Goal: Task Accomplishment & Management: Use online tool/utility

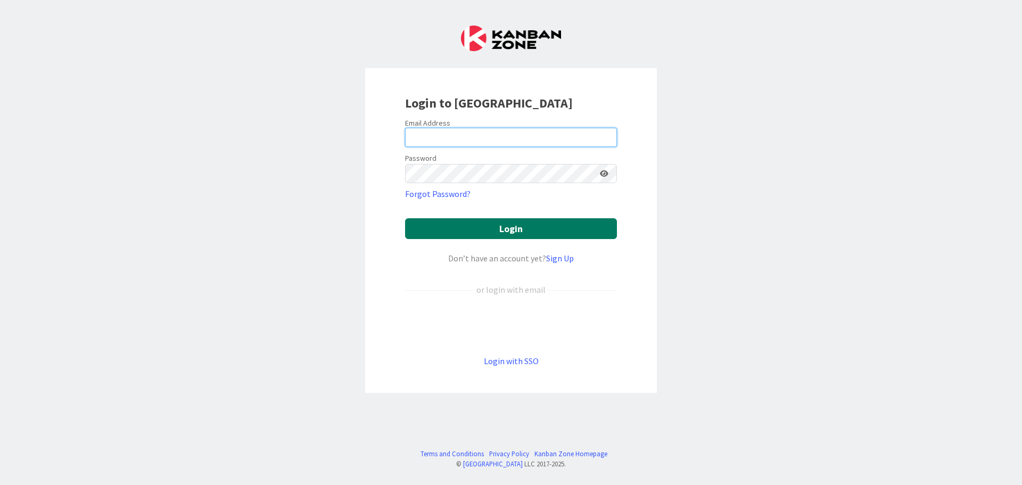
type input "[EMAIL_ADDRESS][DOMAIN_NAME]"
click at [522, 229] on button "Login" at bounding box center [511, 228] width 212 height 21
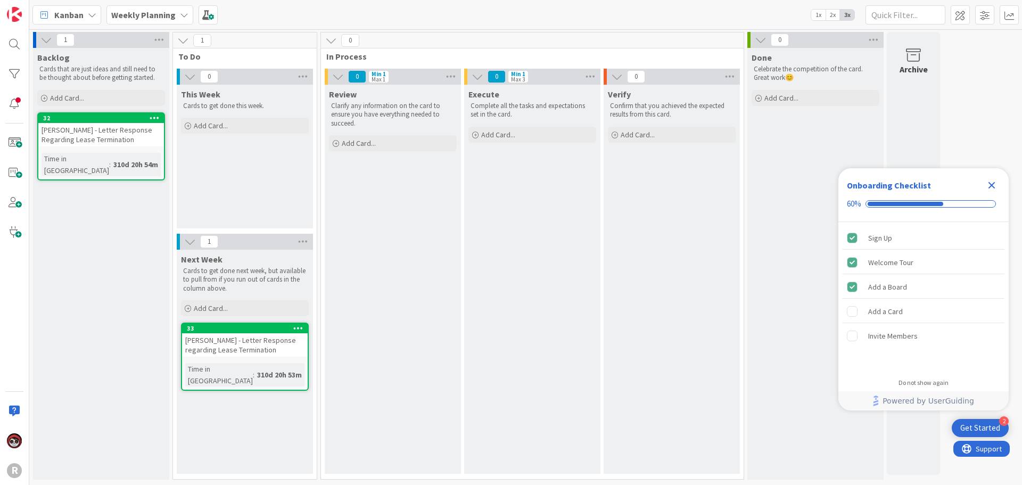
click at [61, 16] on span "Kanban" at bounding box center [68, 15] width 29 height 13
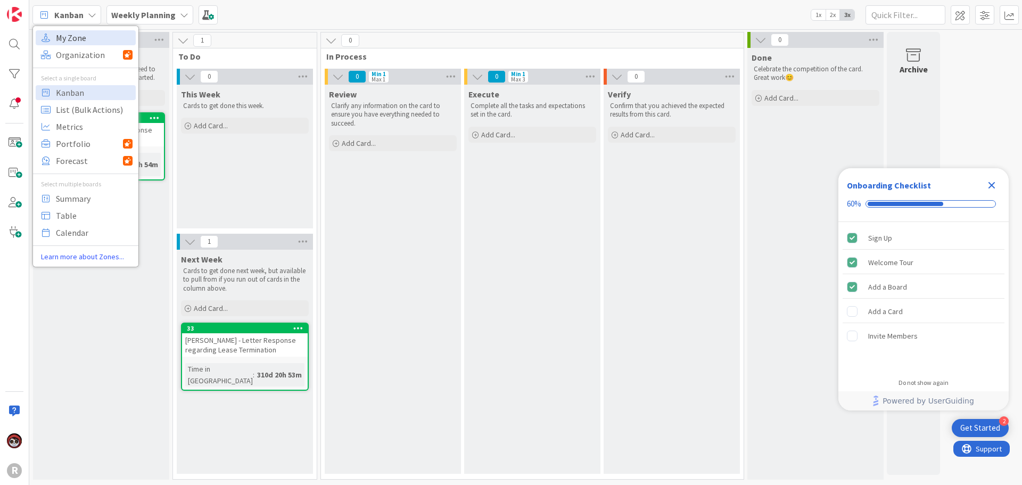
click at [67, 36] on span "My Zone" at bounding box center [94, 38] width 77 height 16
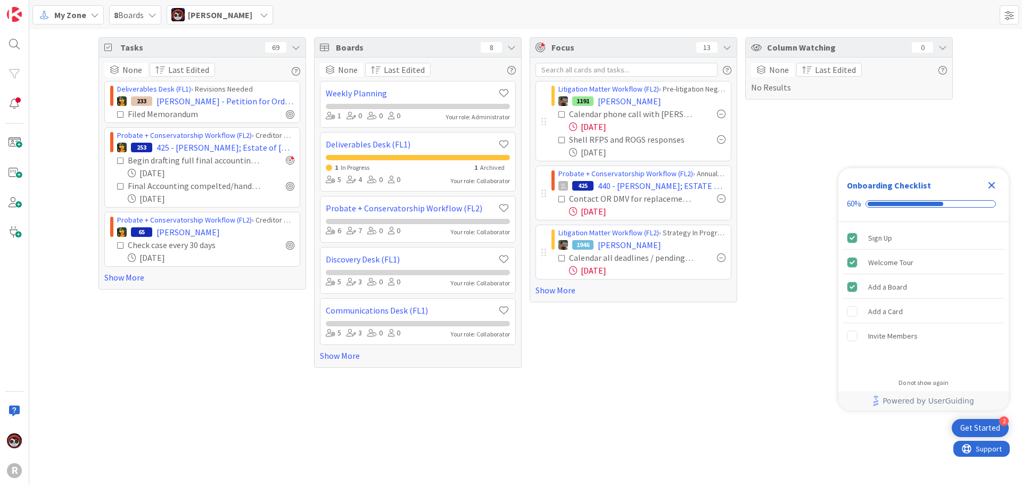
click at [991, 185] on icon "Close Checklist" at bounding box center [991, 185] width 7 height 7
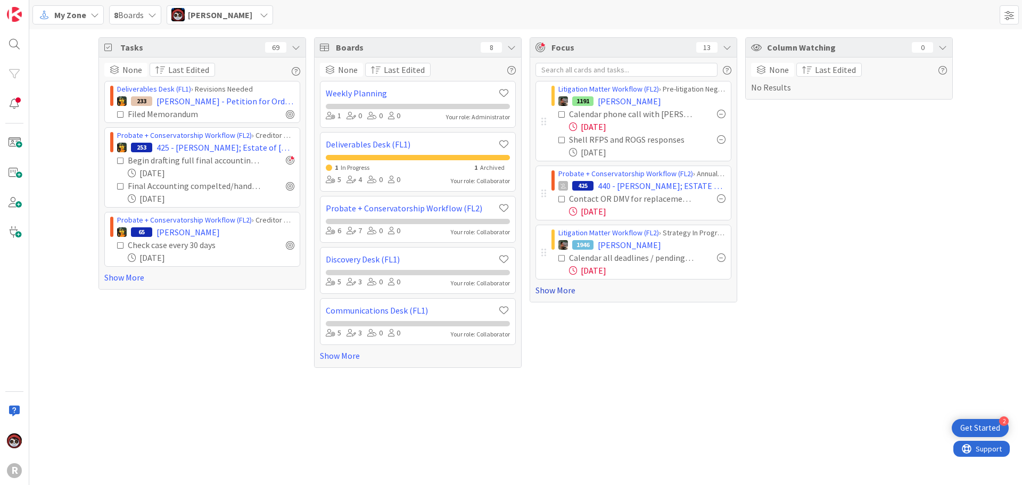
click at [564, 292] on link "Show More" at bounding box center [633, 290] width 196 height 13
click at [563, 291] on link "Show More" at bounding box center [633, 290] width 196 height 13
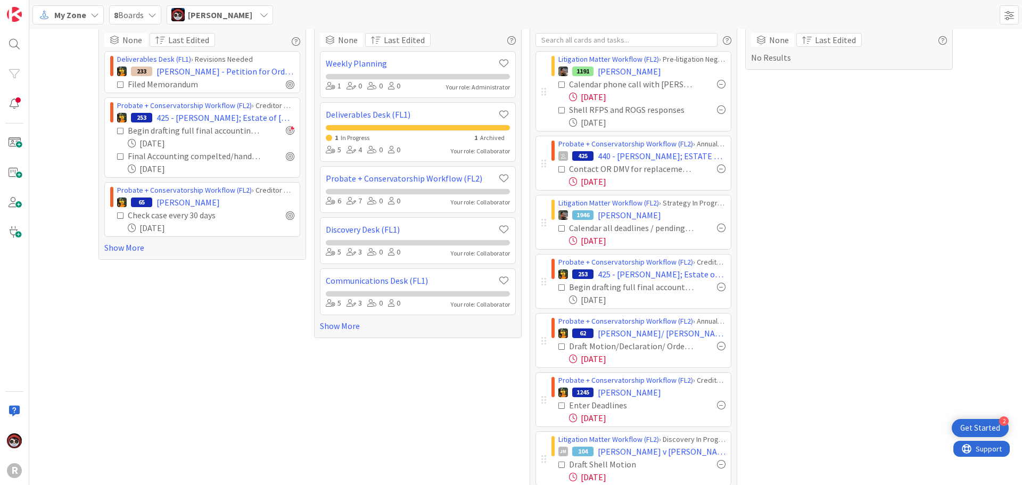
scroll to position [53, 0]
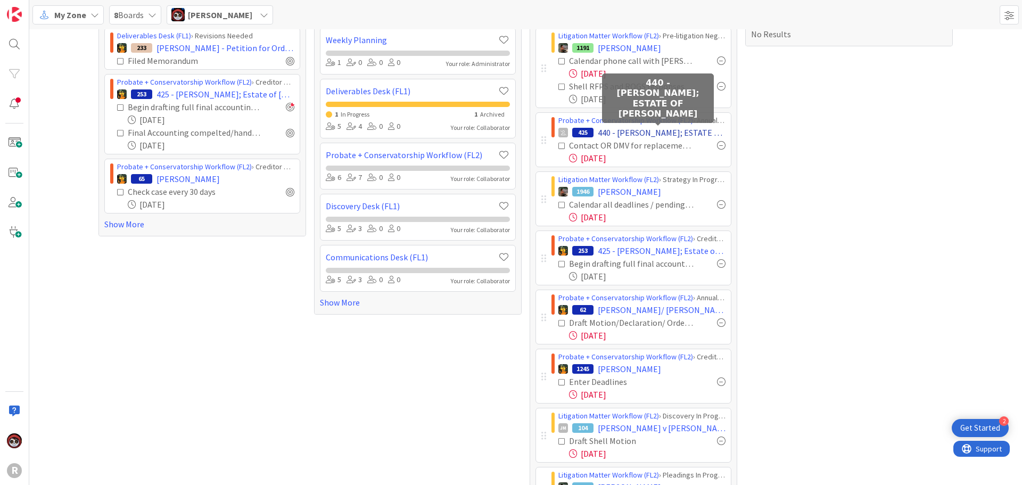
click at [642, 132] on span "440 - [PERSON_NAME]; ESTATE OF [PERSON_NAME]" at bounding box center [662, 132] width 128 height 13
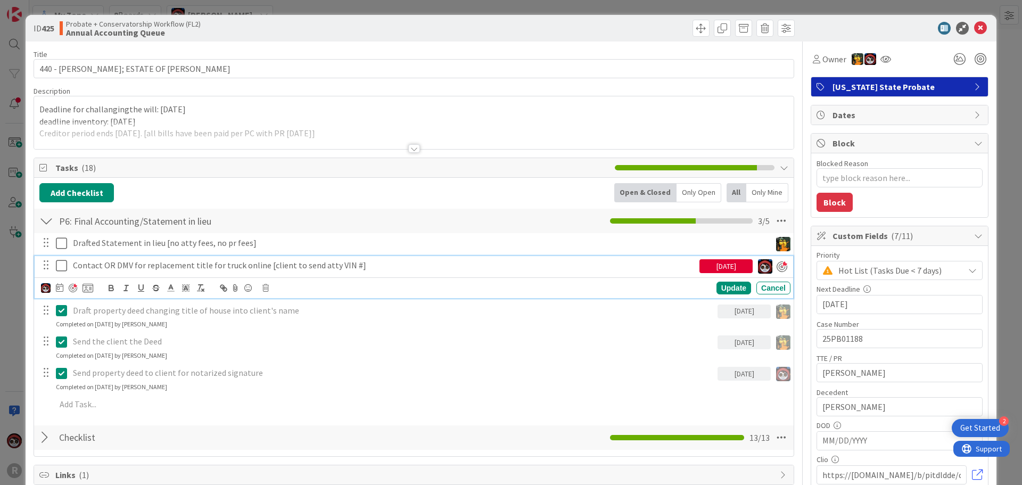
type textarea "x"
click at [129, 266] on p "Contact OR DMV for replacement title for truck online [client to send atty VIN …" at bounding box center [384, 265] width 622 height 12
click at [62, 287] on icon at bounding box center [59, 287] width 7 height 9
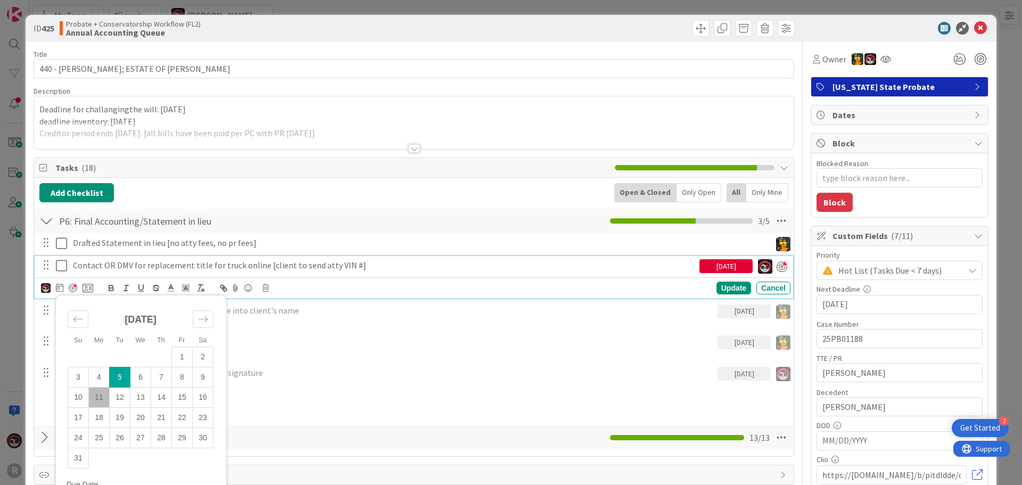
click at [97, 400] on td "11" at bounding box center [99, 397] width 21 height 20
type input "[DATE]"
click at [716, 291] on div "Update" at bounding box center [733, 288] width 35 height 13
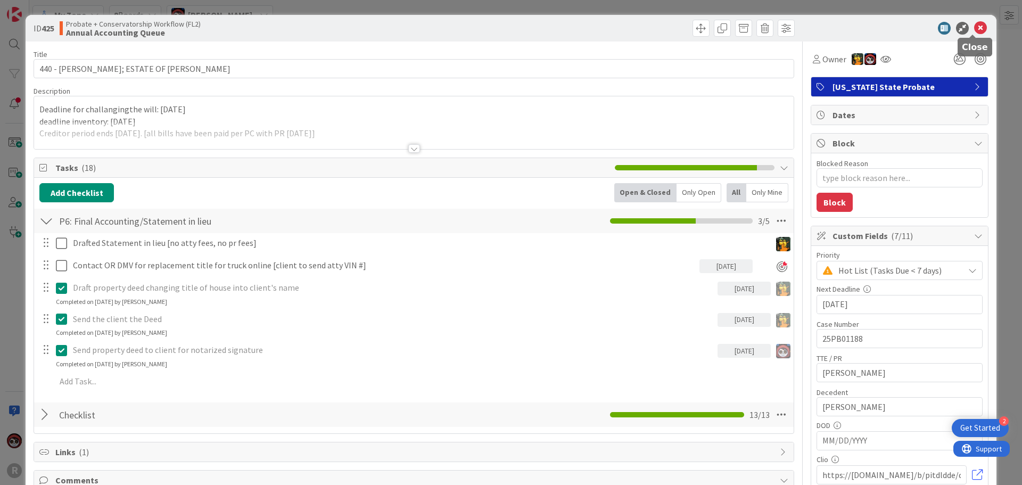
click at [974, 26] on icon at bounding box center [980, 28] width 13 height 13
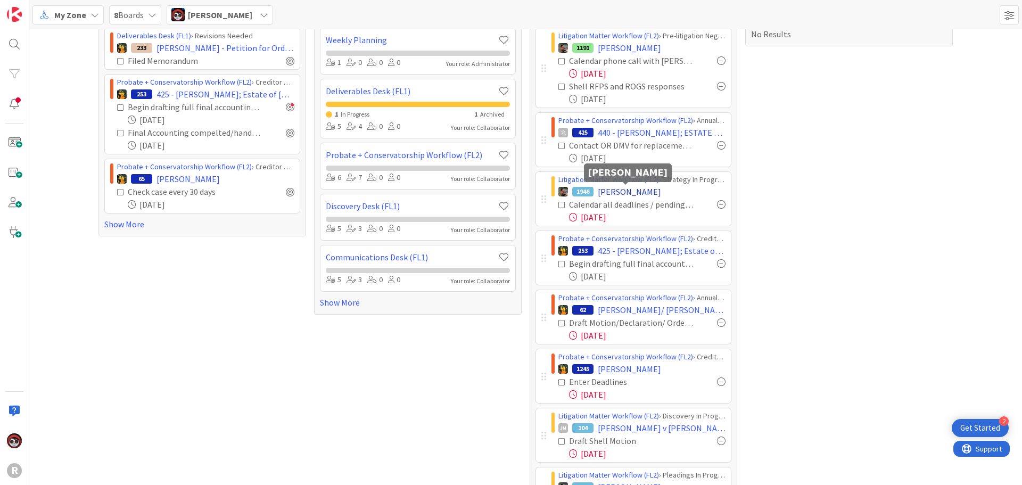
click at [607, 194] on span "[PERSON_NAME]" at bounding box center [629, 191] width 63 height 13
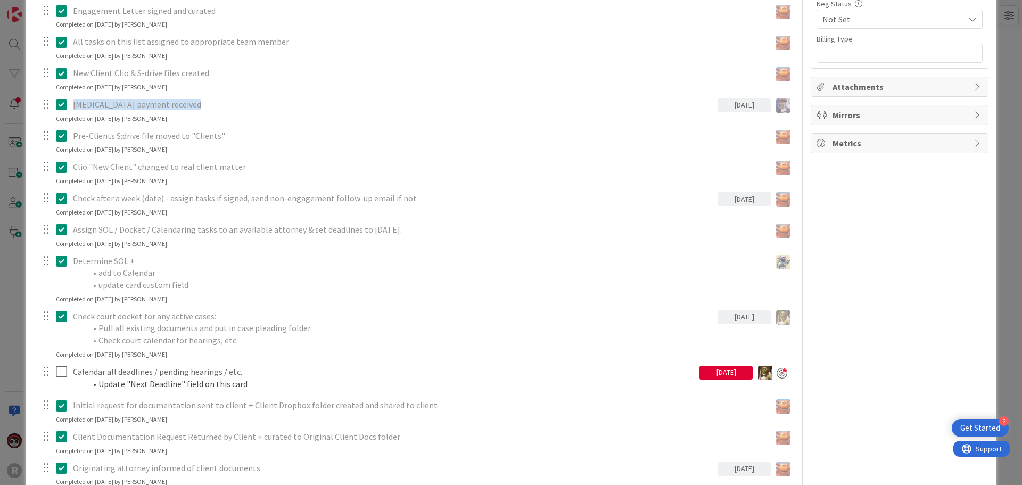
scroll to position [692, 0]
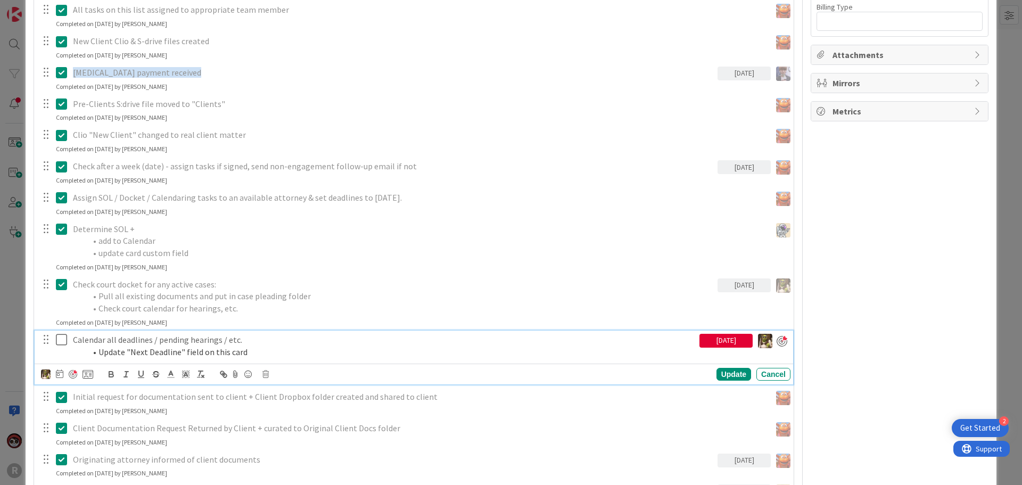
click at [217, 347] on li "Update "Next Deadline" field on this card" at bounding box center [390, 352] width 609 height 12
click at [73, 374] on div at bounding box center [73, 374] width 9 height 9
click at [716, 376] on div "Update" at bounding box center [733, 374] width 35 height 13
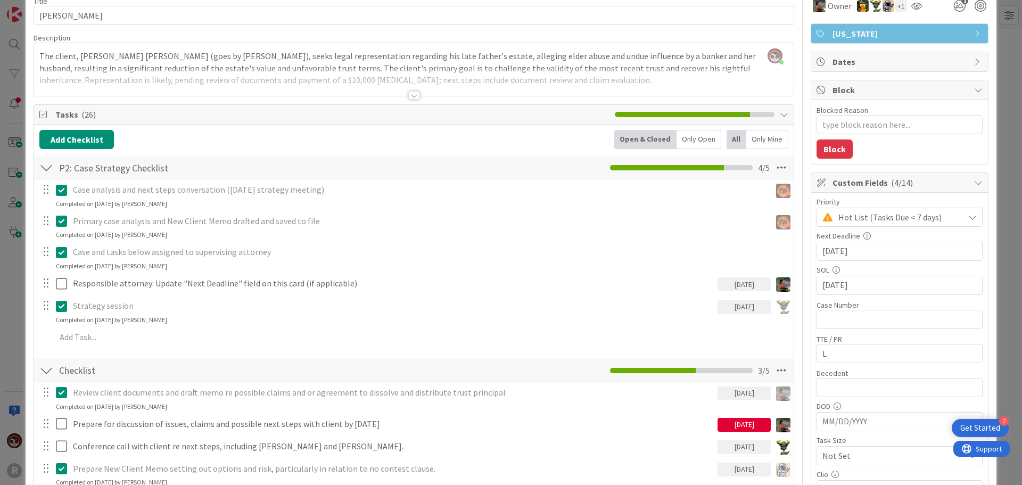
scroll to position [0, 0]
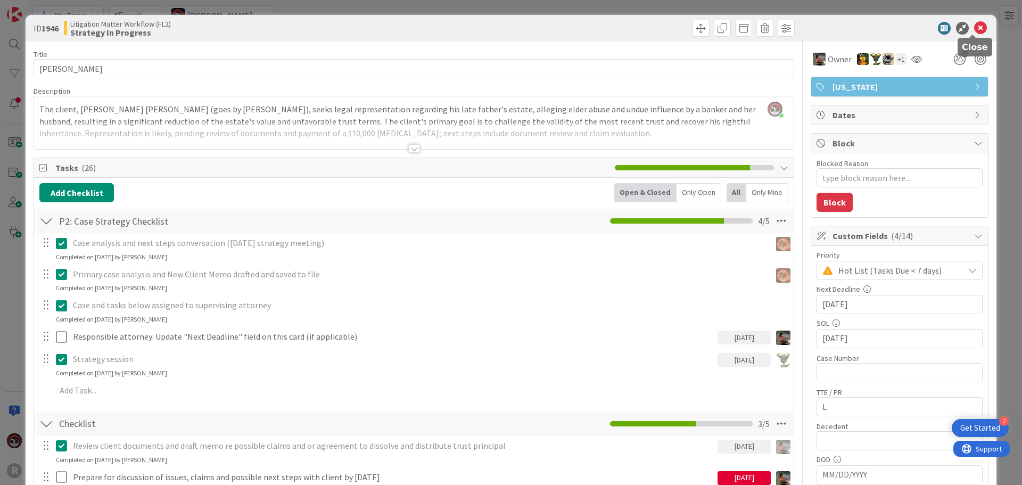
click at [974, 29] on icon at bounding box center [980, 28] width 13 height 13
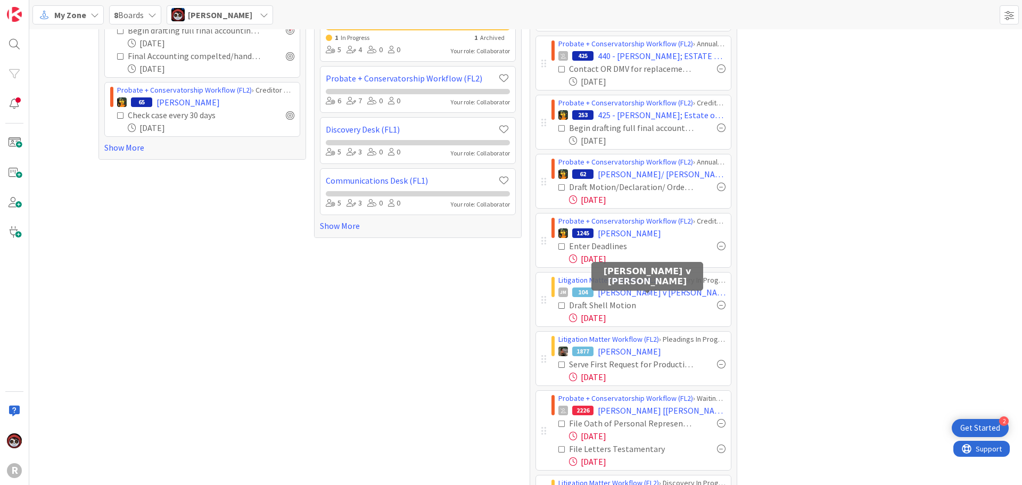
scroll to position [105, 0]
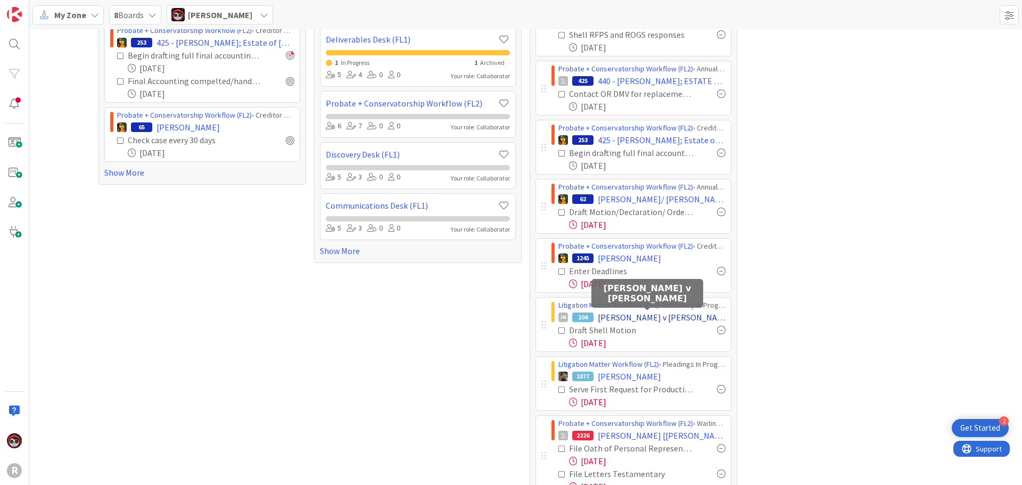
click at [623, 319] on span "[PERSON_NAME] v [PERSON_NAME]" at bounding box center [662, 317] width 128 height 13
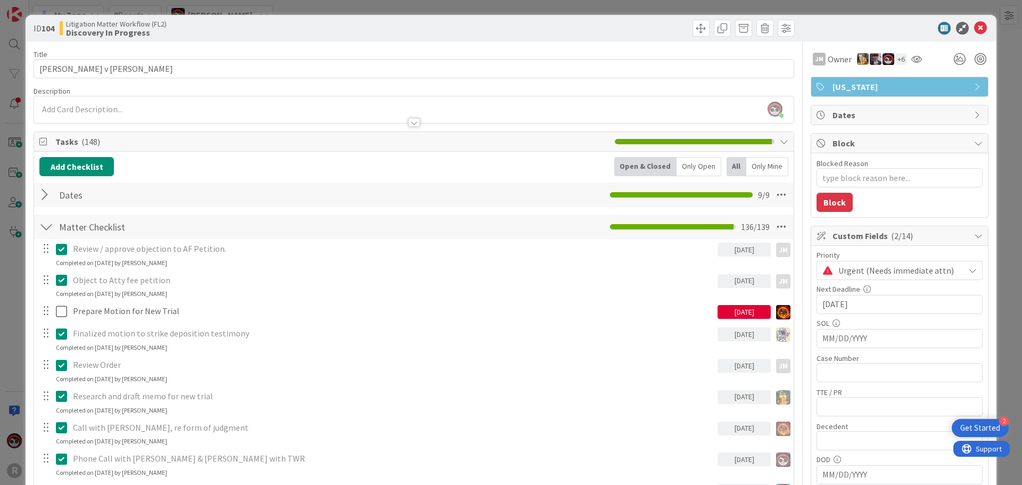
click at [685, 169] on div "Only Open" at bounding box center [698, 166] width 45 height 19
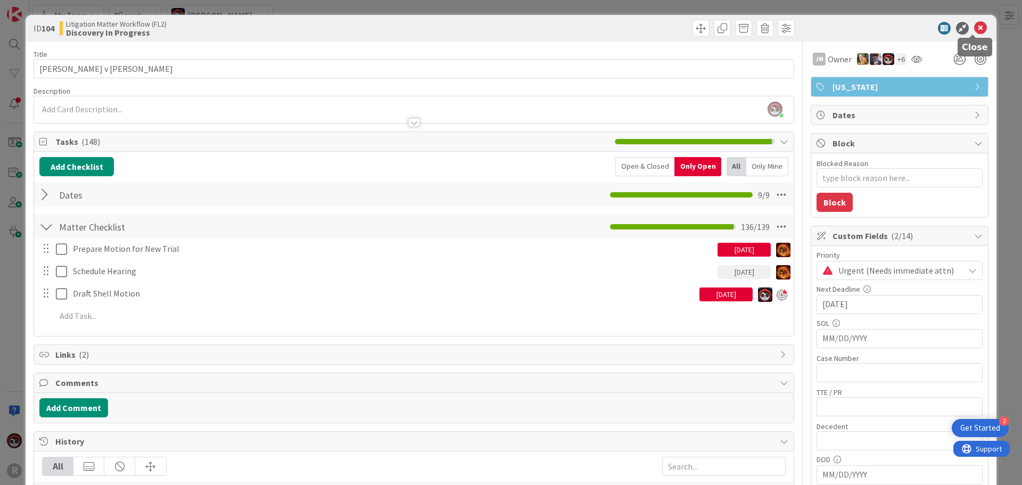
click at [974, 30] on icon at bounding box center [980, 28] width 13 height 13
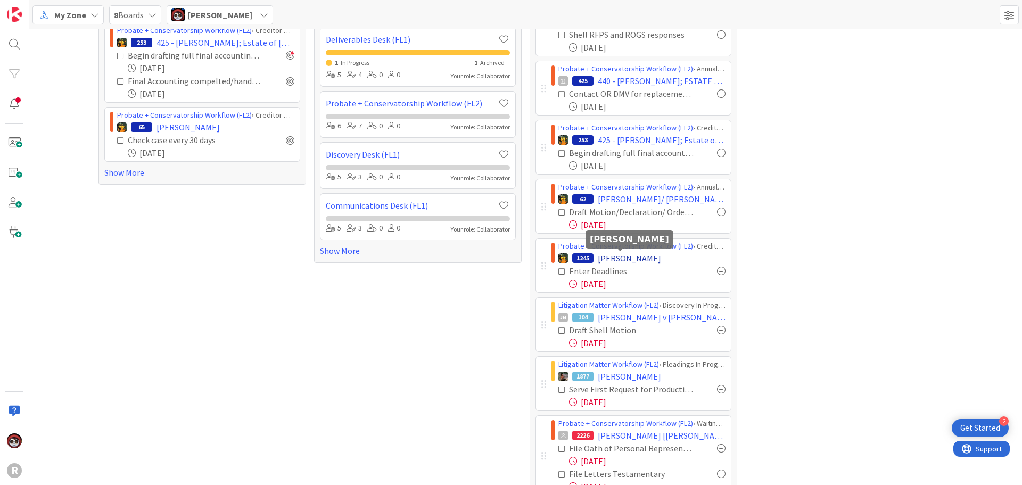
click at [605, 259] on span "[PERSON_NAME]" at bounding box center [629, 258] width 63 height 13
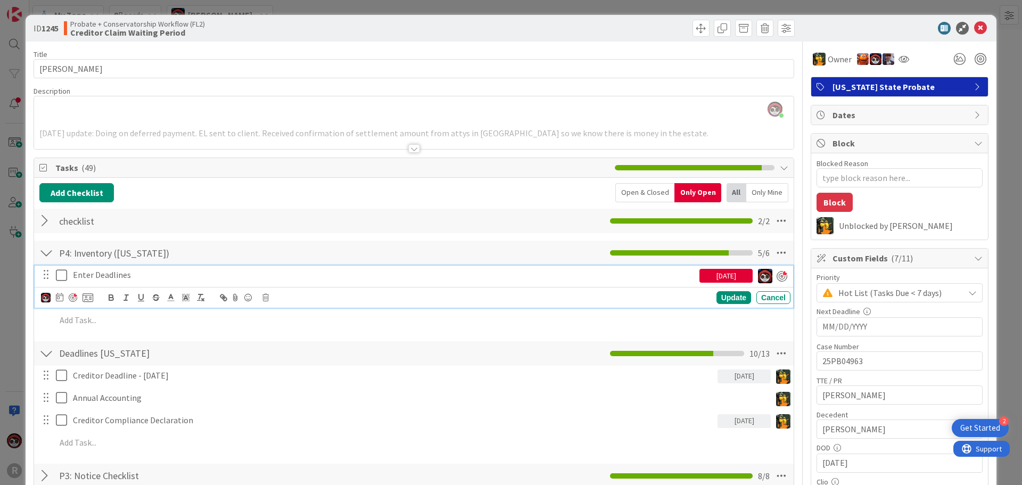
click at [106, 275] on p "Enter Deadlines" at bounding box center [384, 275] width 622 height 12
click at [72, 298] on div at bounding box center [73, 297] width 9 height 9
type textarea "x"
click at [62, 298] on icon at bounding box center [59, 297] width 7 height 9
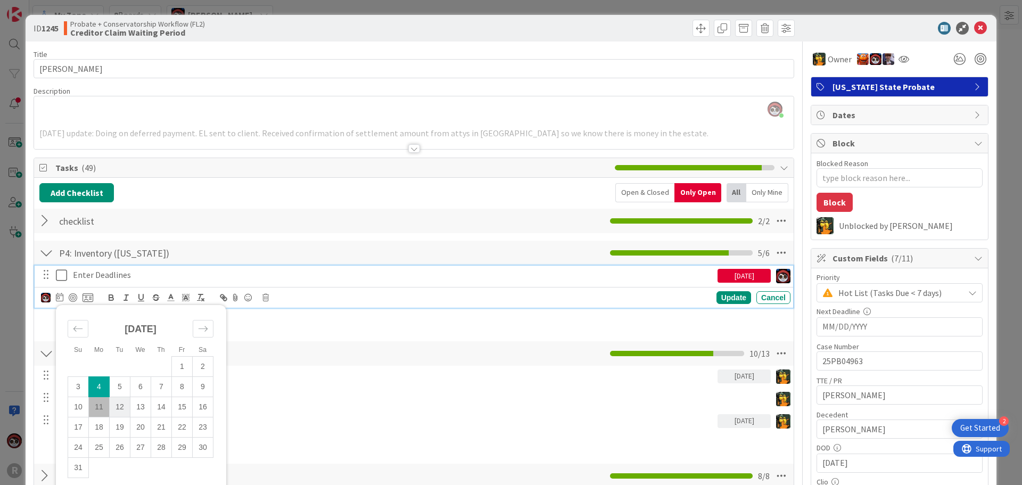
click at [119, 407] on td "12" at bounding box center [120, 406] width 21 height 20
type input "[DATE]"
click at [726, 302] on div "Update" at bounding box center [733, 297] width 35 height 13
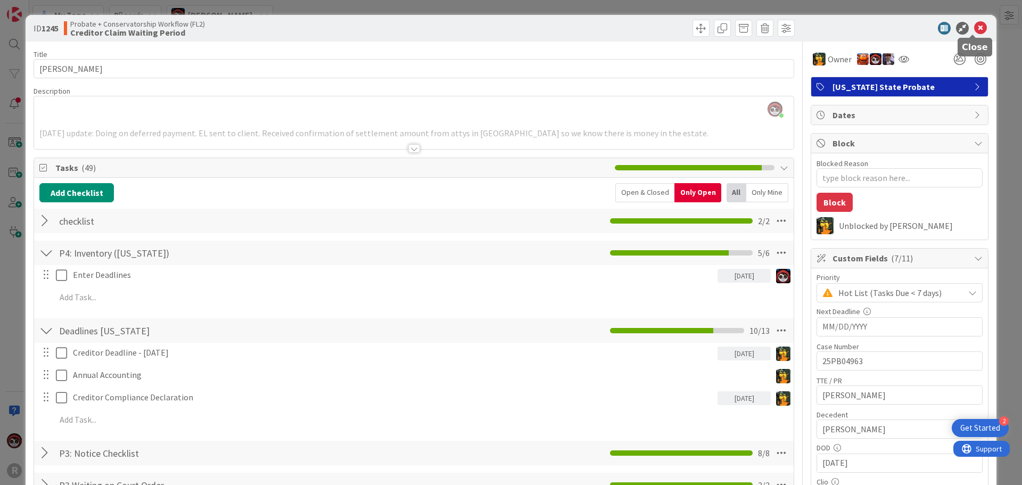
click at [976, 30] on icon at bounding box center [980, 28] width 13 height 13
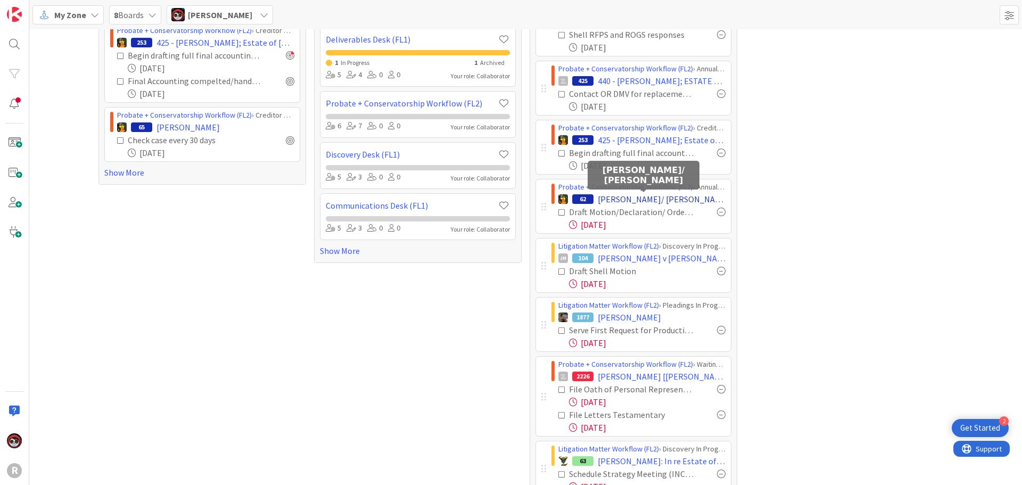
click at [634, 198] on span "[PERSON_NAME]/ [PERSON_NAME]" at bounding box center [662, 199] width 128 height 13
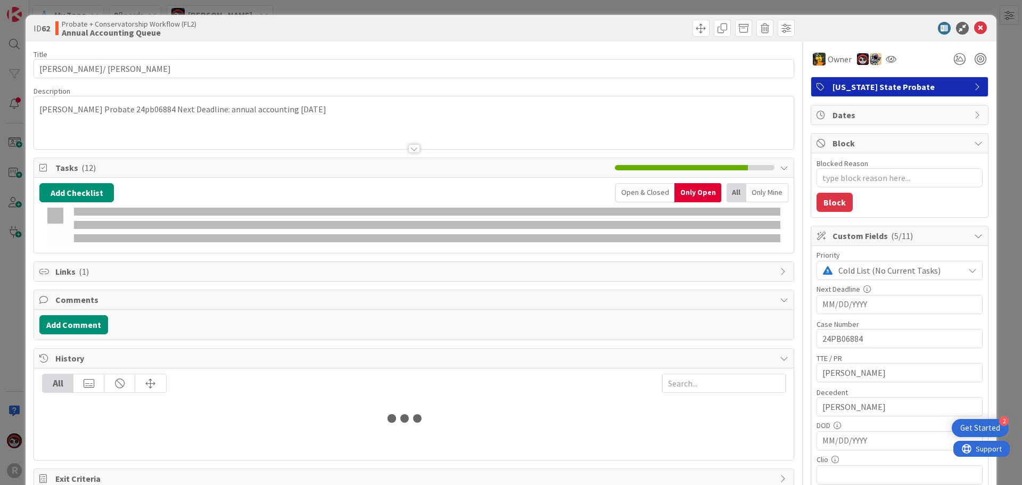
type textarea "x"
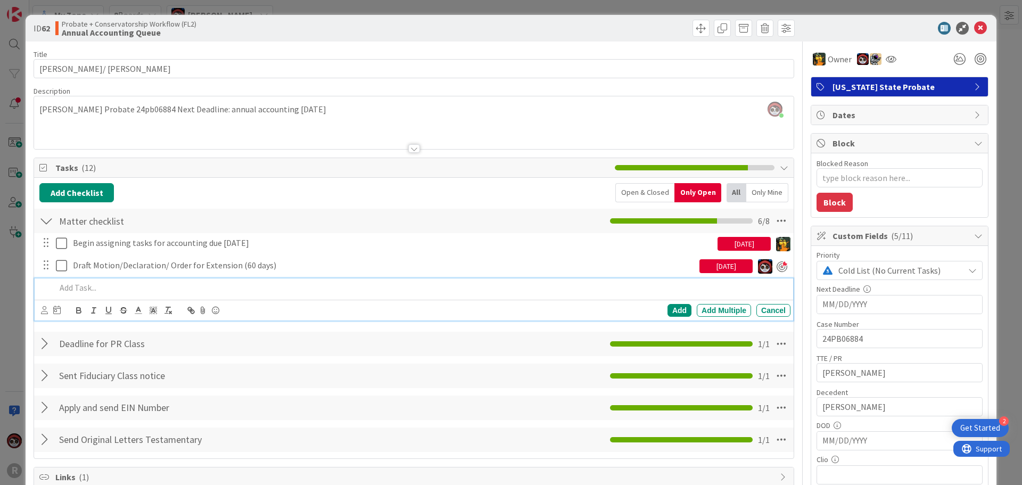
click at [87, 286] on p at bounding box center [421, 288] width 730 height 12
click at [43, 310] on icon at bounding box center [44, 310] width 7 height 8
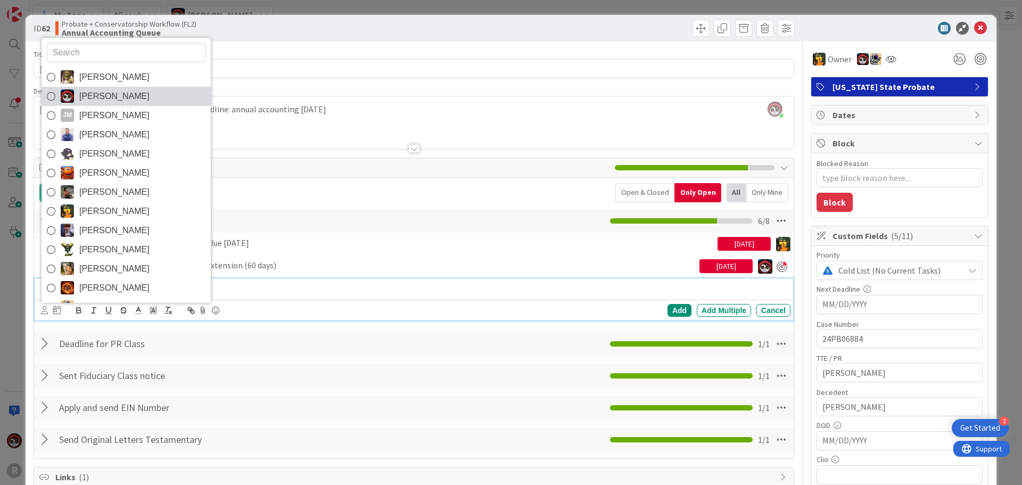
click at [94, 98] on span "[PERSON_NAME]" at bounding box center [114, 96] width 70 height 16
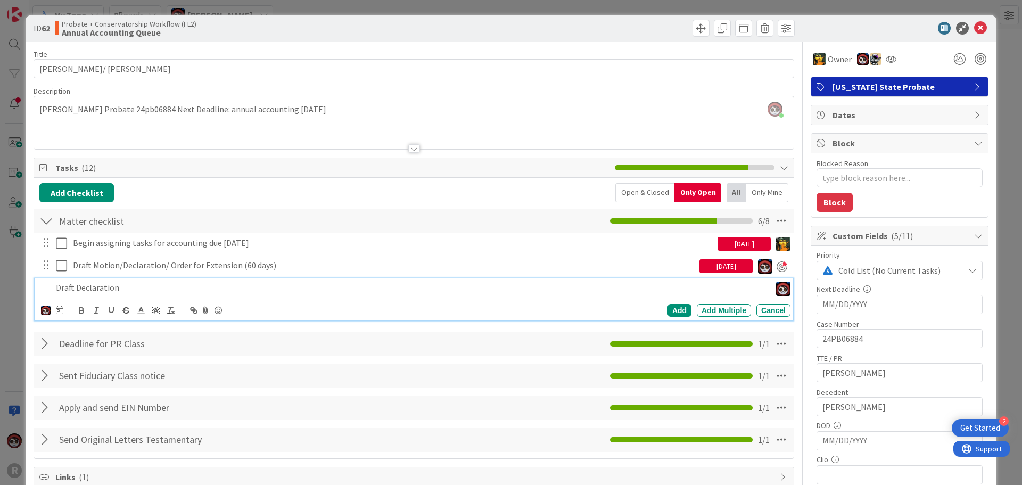
click at [55, 312] on div "[PERSON_NAME] [PERSON_NAME] [PERSON_NAME] [PERSON_NAME] [PERSON_NAME] [PERSON_N…" at bounding box center [52, 310] width 22 height 13
click at [60, 310] on icon at bounding box center [59, 309] width 7 height 9
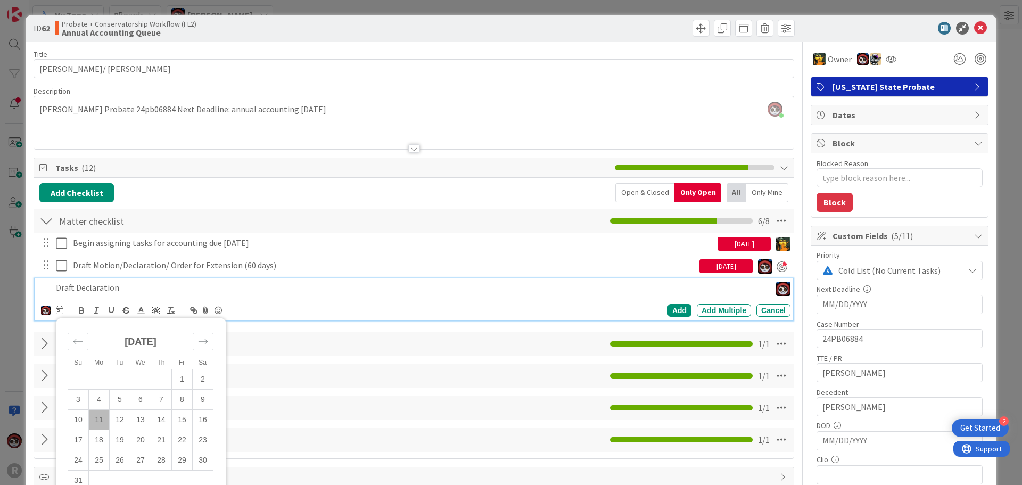
click at [615, 295] on div "Draft Declaration" at bounding box center [411, 287] width 719 height 19
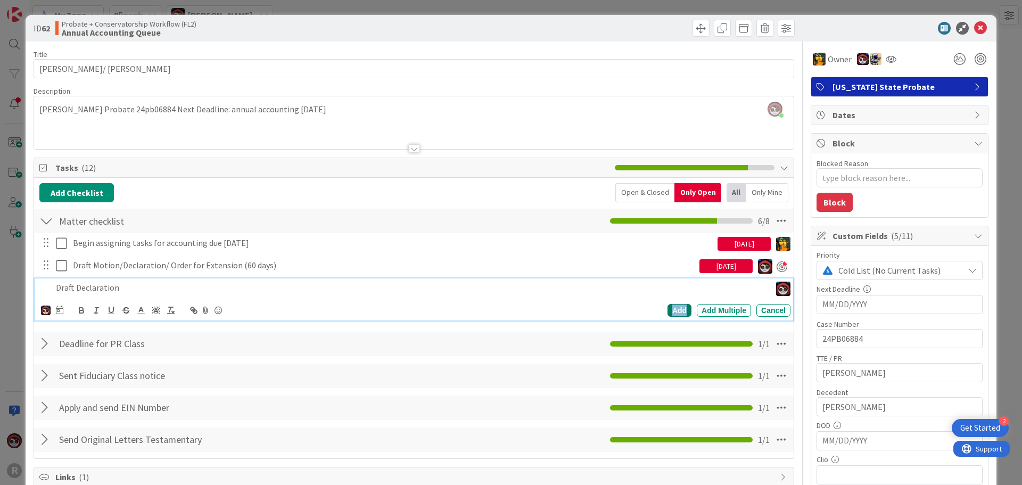
click at [667, 309] on div "Add" at bounding box center [679, 310] width 24 height 13
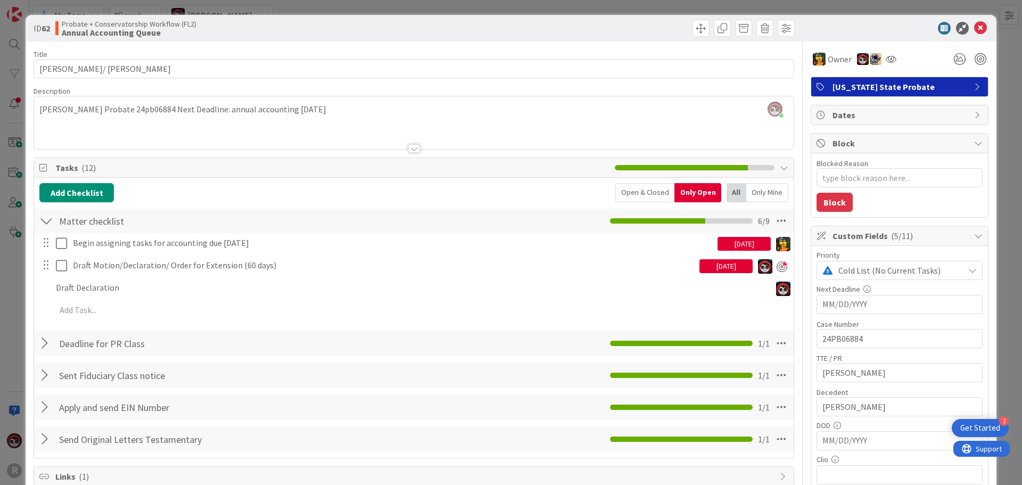
type textarea "x"
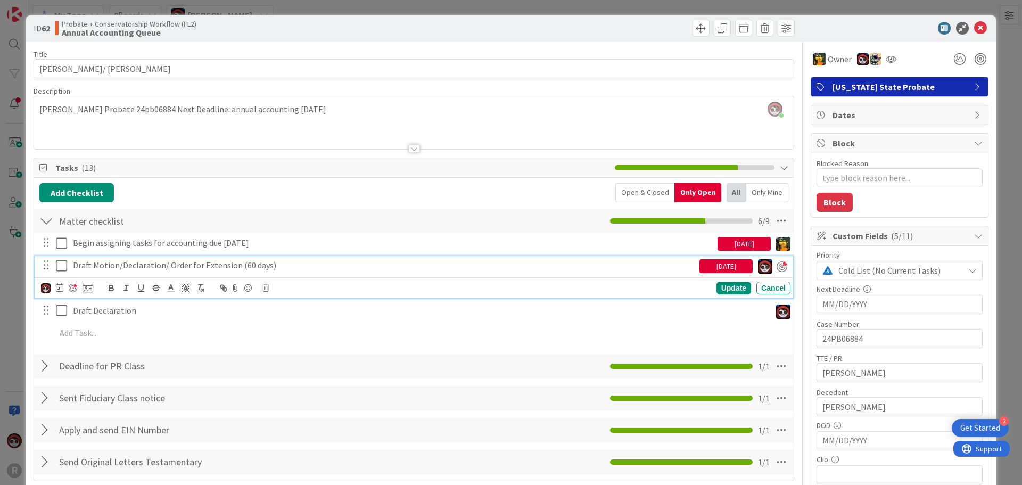
click at [185, 262] on p "Draft Motion/Declaration/ Order for Extension (60 days)" at bounding box center [384, 265] width 622 height 12
drag, startPoint x: 275, startPoint y: 265, endPoint x: 188, endPoint y: 268, distance: 86.8
click at [188, 268] on p "Draft Motion/Declaration/ Order for Extension (60 days)" at bounding box center [384, 265] width 622 height 12
copy p "for Extension (60 days)"
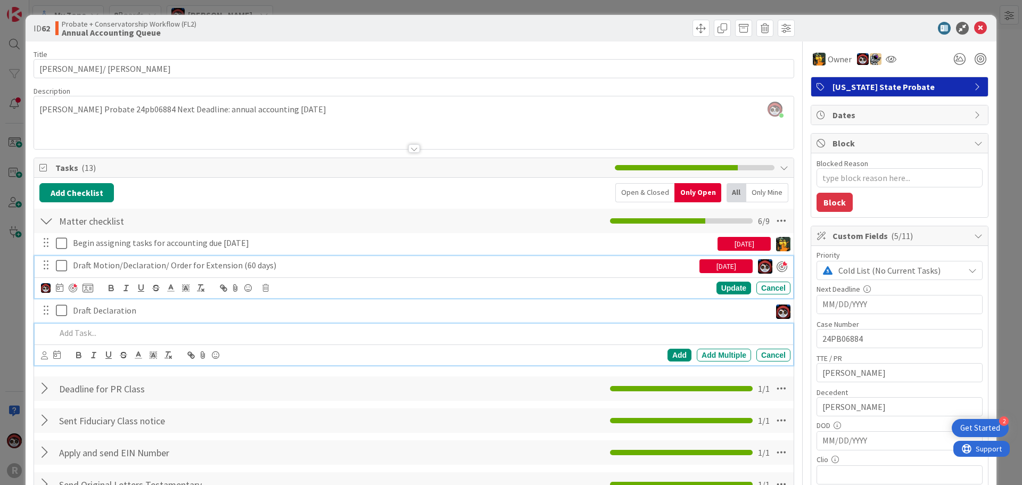
click at [111, 332] on p at bounding box center [421, 333] width 730 height 12
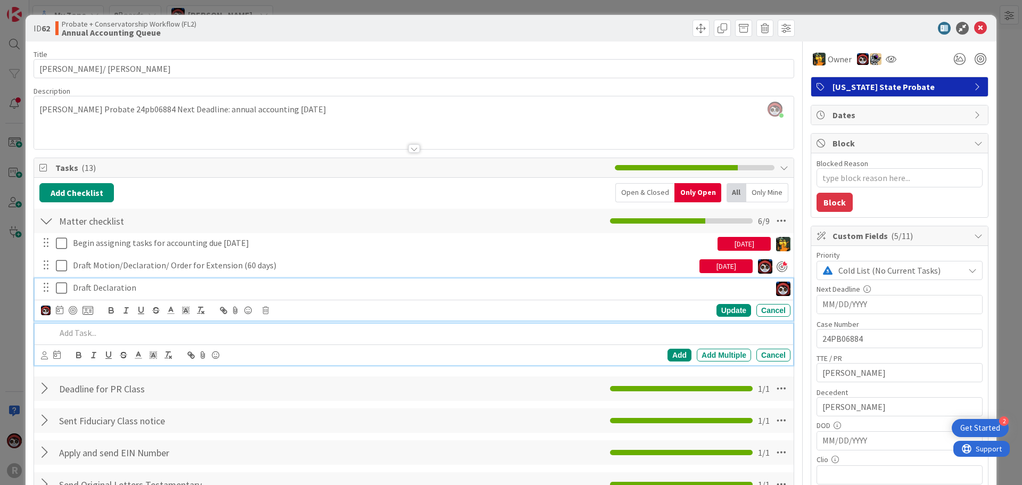
click at [147, 287] on p "Draft Declaration" at bounding box center [419, 288] width 693 height 12
click at [129, 341] on div at bounding box center [421, 333] width 739 height 19
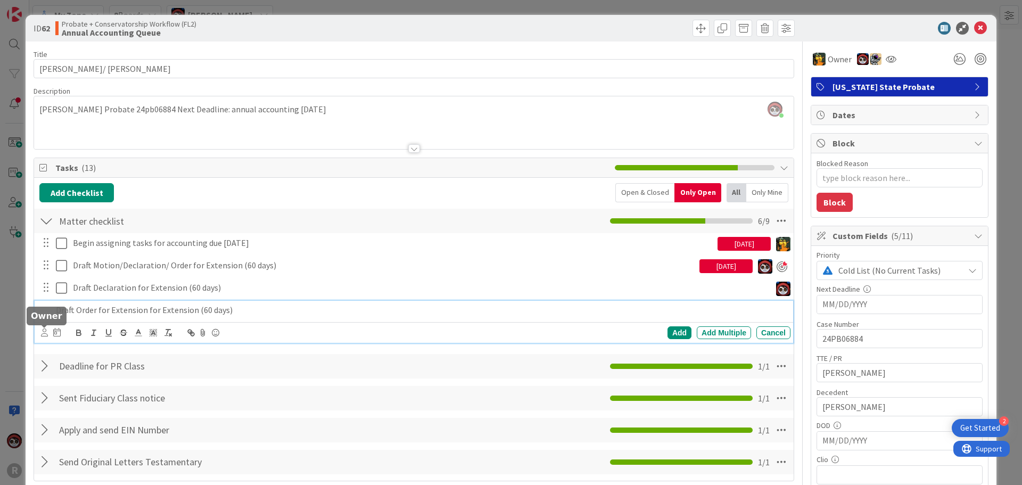
click at [43, 332] on icon at bounding box center [44, 332] width 7 height 8
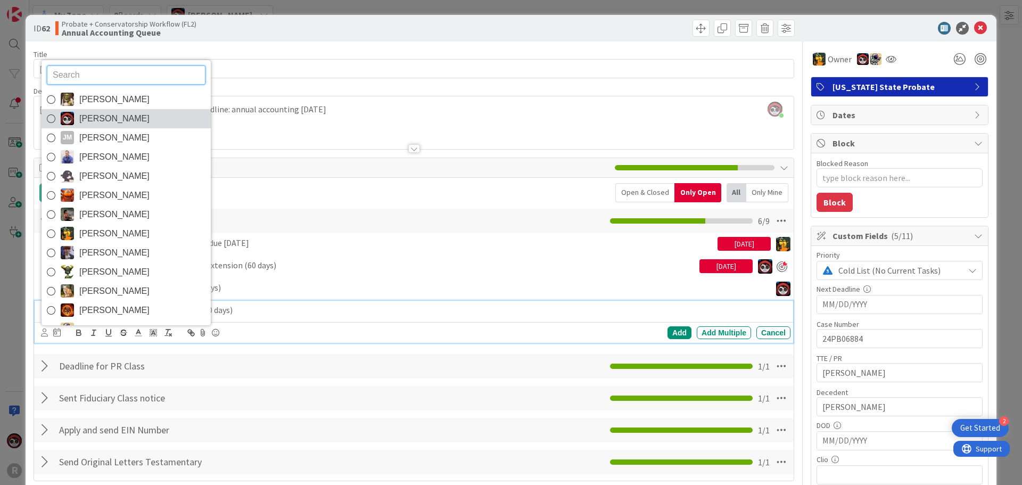
click at [94, 119] on span "[PERSON_NAME]" at bounding box center [114, 119] width 70 height 16
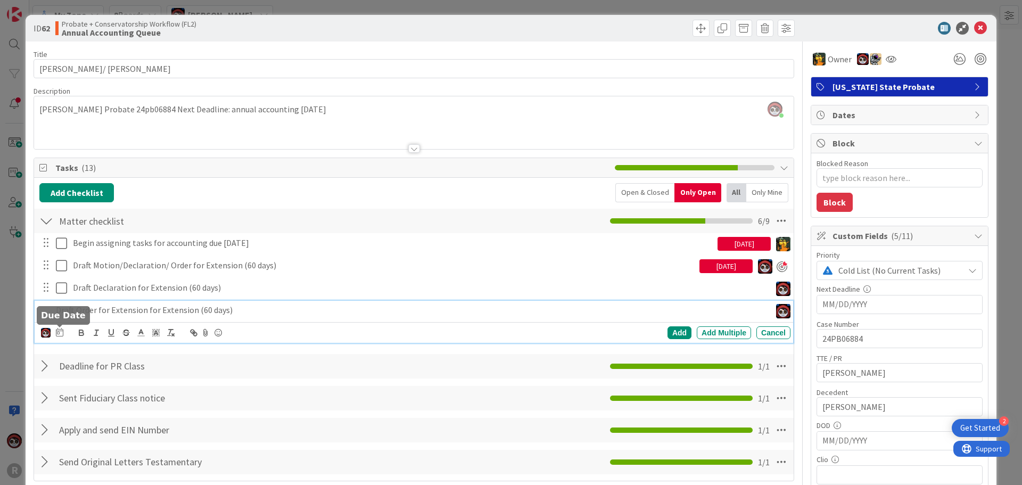
click at [63, 331] on icon at bounding box center [59, 332] width 7 height 9
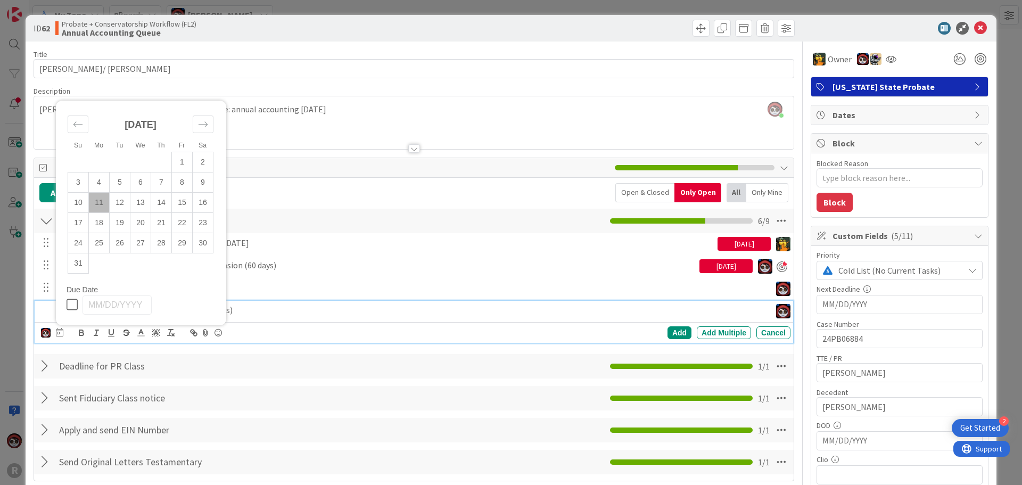
click at [102, 198] on td "11" at bounding box center [99, 202] width 21 height 20
click at [668, 329] on div "Add" at bounding box center [679, 332] width 24 height 13
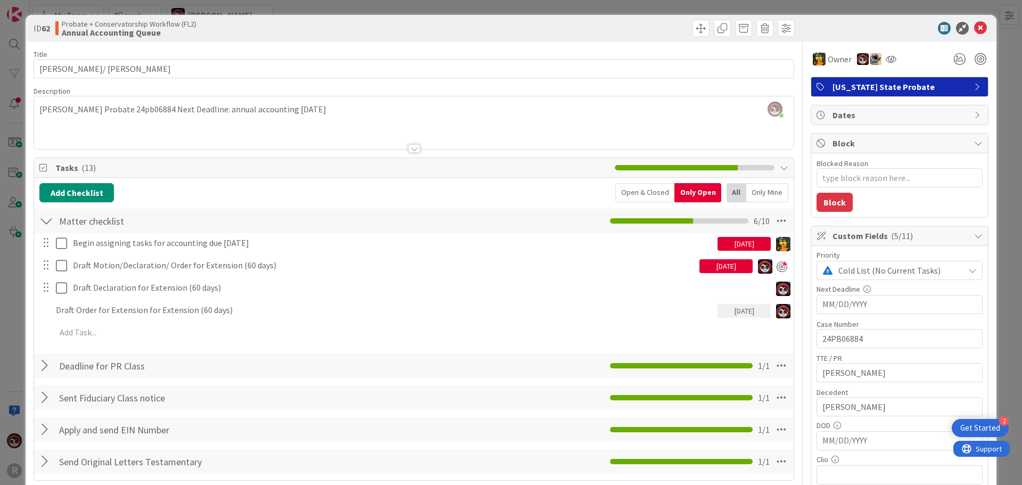
type textarea "x"
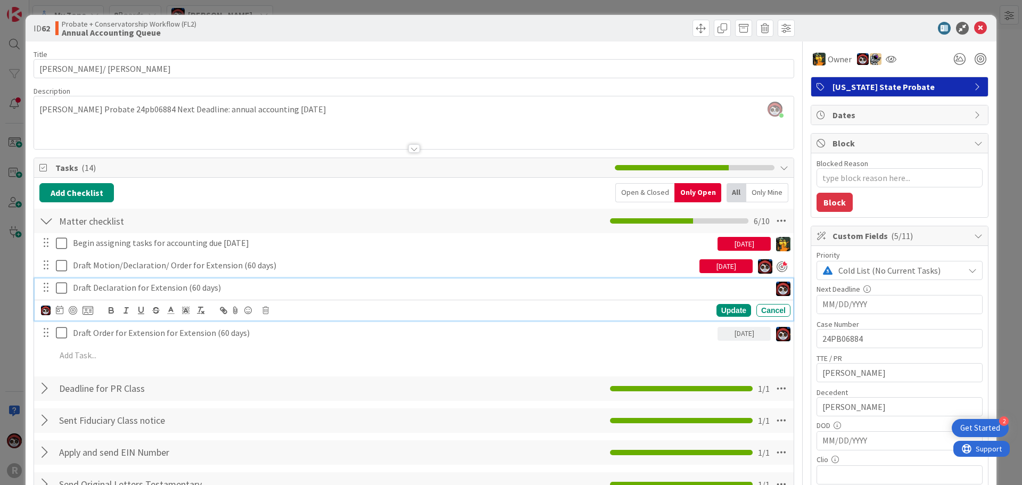
click at [186, 290] on p "Draft Declaration for Extension (60 days)" at bounding box center [419, 288] width 693 height 12
click at [60, 311] on icon at bounding box center [59, 309] width 7 height 9
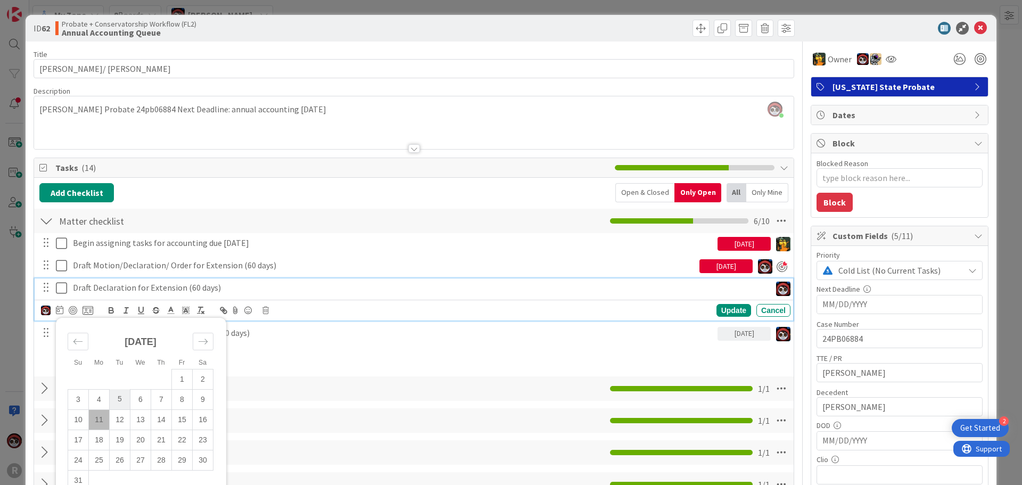
click at [119, 400] on td "5" at bounding box center [120, 399] width 21 height 20
type input "[DATE]"
type textarea "x"
click at [726, 313] on div "Update" at bounding box center [733, 310] width 35 height 13
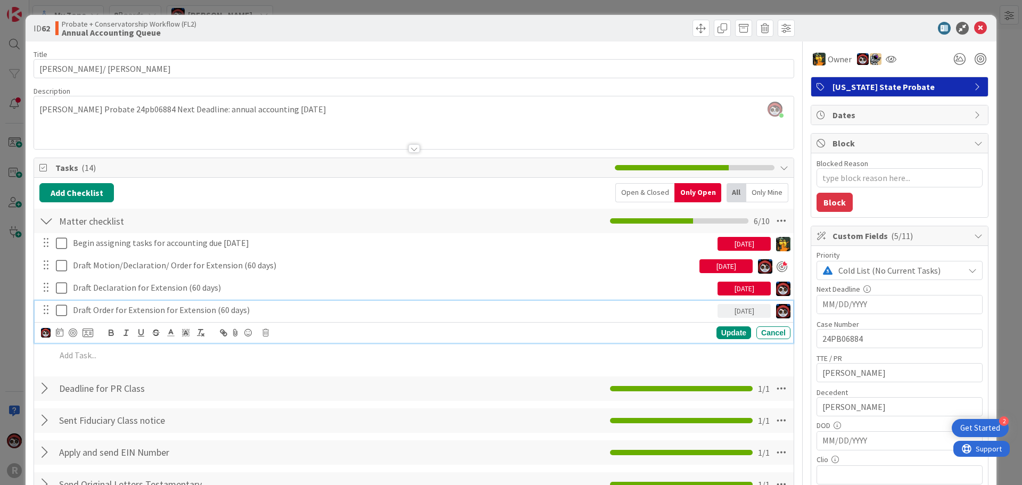
click at [194, 314] on p "Draft Order for Extension for Extension (60 days)" at bounding box center [393, 310] width 640 height 12
click at [63, 335] on div at bounding box center [67, 332] width 52 height 13
click at [59, 335] on icon at bounding box center [59, 332] width 7 height 9
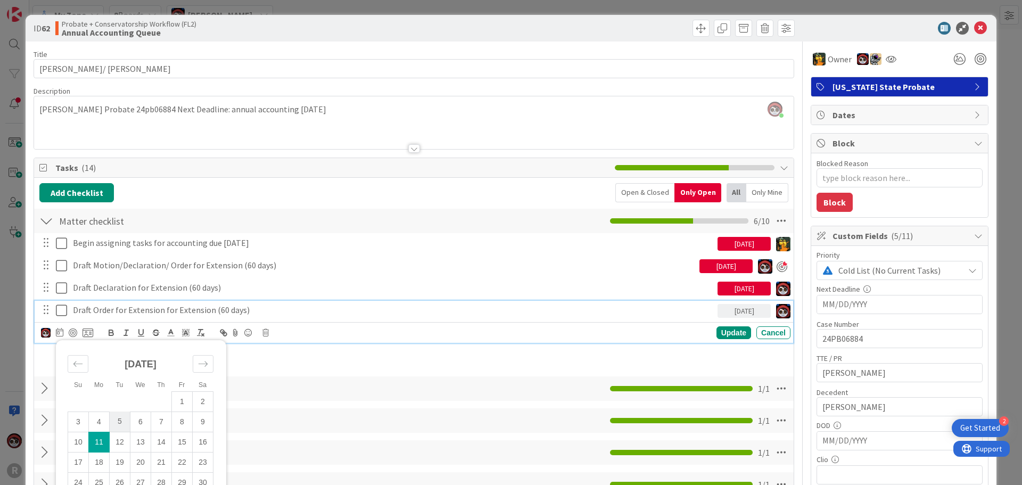
click at [121, 421] on td "5" at bounding box center [120, 421] width 21 height 20
type input "[DATE]"
click at [721, 333] on div "Update" at bounding box center [733, 332] width 35 height 13
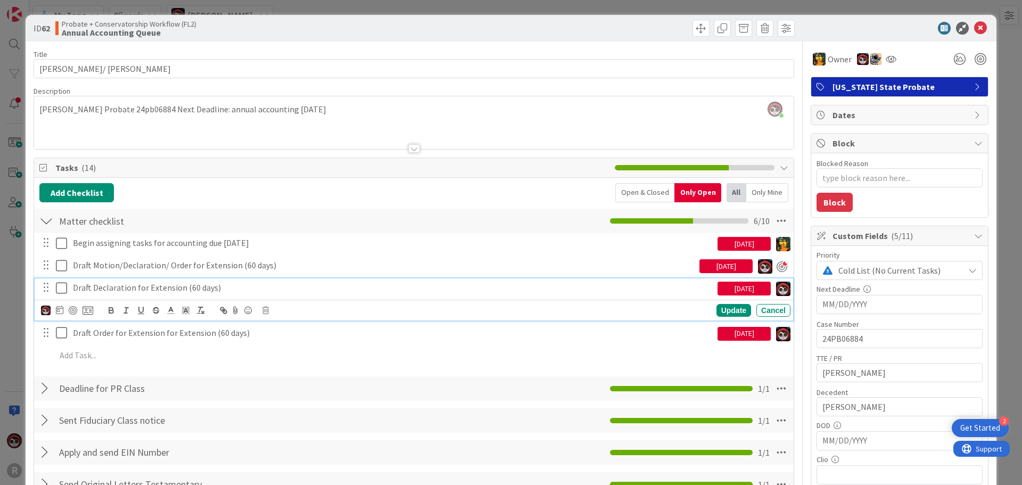
click at [137, 290] on p "Draft Declaration for Extension (60 days)" at bounding box center [393, 288] width 640 height 12
click at [75, 310] on div at bounding box center [73, 310] width 9 height 9
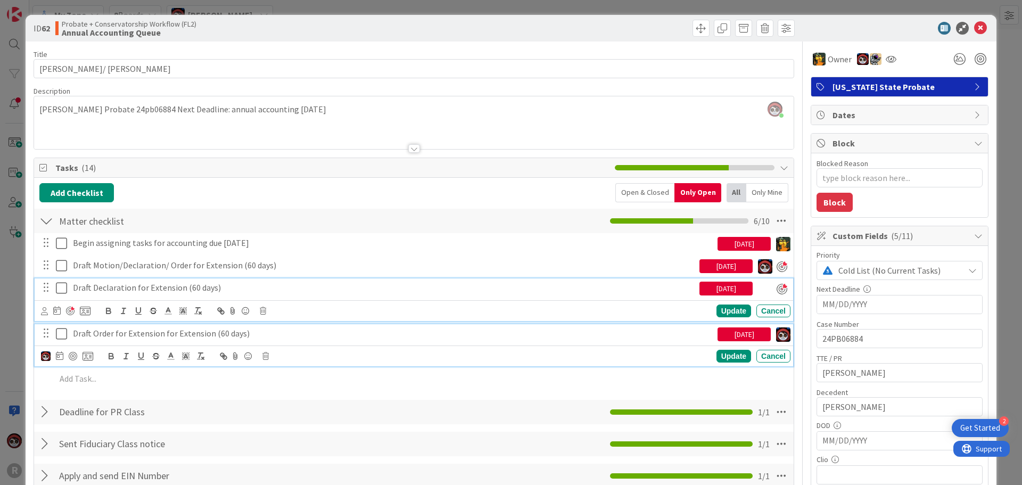
click at [96, 336] on p "Draft Order for Extension for Extension (60 days)" at bounding box center [393, 333] width 640 height 12
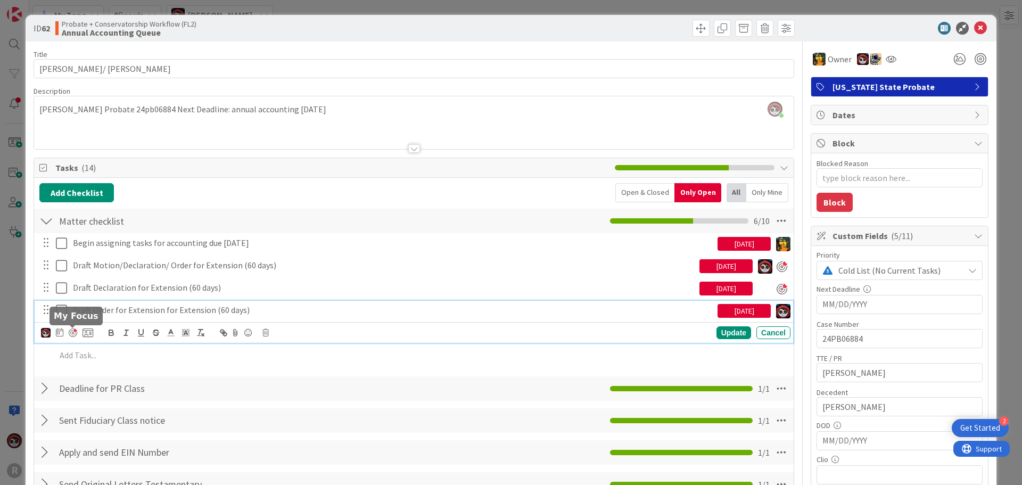
click at [72, 333] on div at bounding box center [73, 332] width 9 height 9
type textarea "x"
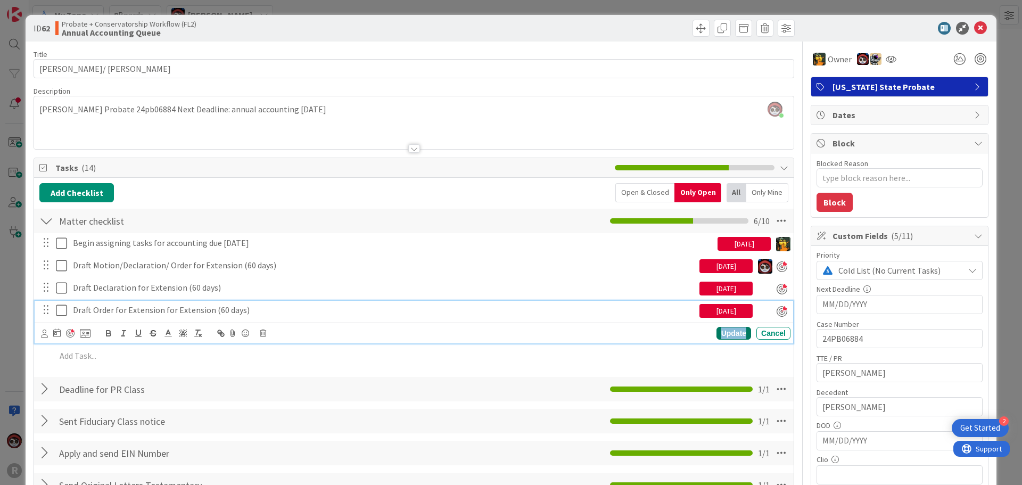
click at [720, 334] on div "Update" at bounding box center [733, 333] width 35 height 13
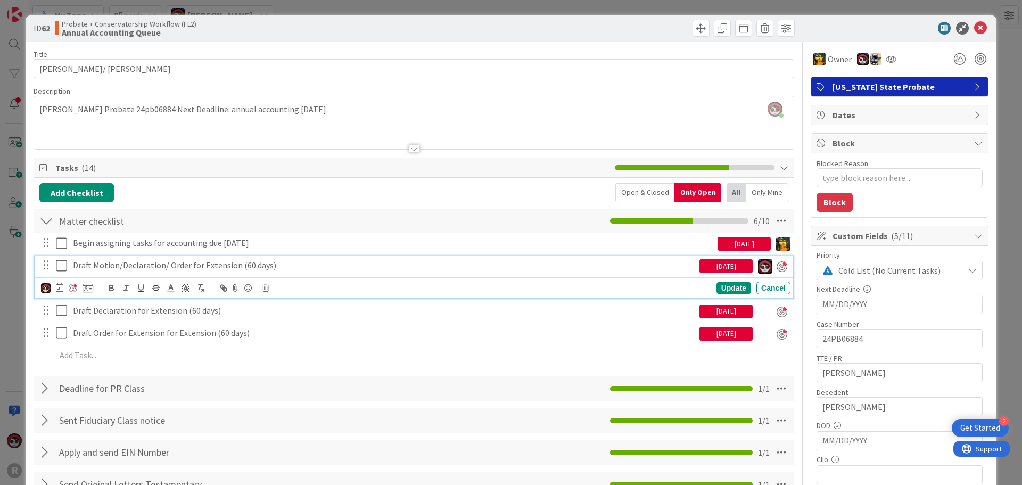
click at [192, 269] on p "Draft Motion/Declaration/ Order for Extension (60 days)" at bounding box center [384, 265] width 622 height 12
drag, startPoint x: 167, startPoint y: 266, endPoint x: 116, endPoint y: 267, distance: 51.1
click at [116, 267] on p "Draft Motion/Declaration/ Order for Extension (60 days)" at bounding box center [384, 265] width 622 height 12
click at [142, 263] on p "Draft Motion Order for Extension (60 days)" at bounding box center [384, 265] width 622 height 12
click at [725, 286] on div "Update" at bounding box center [733, 288] width 35 height 13
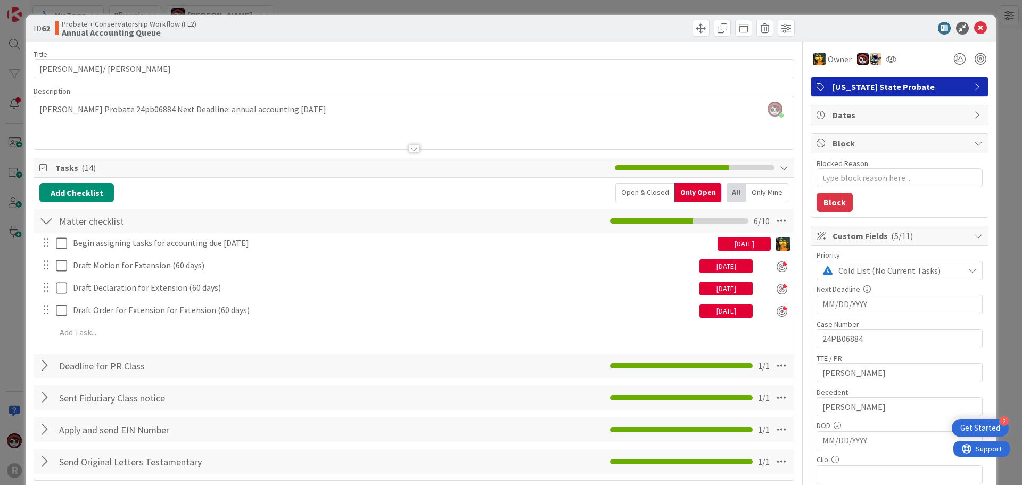
type textarea "x"
click at [974, 28] on icon at bounding box center [980, 28] width 13 height 13
